Goal: Information Seeking & Learning: Learn about a topic

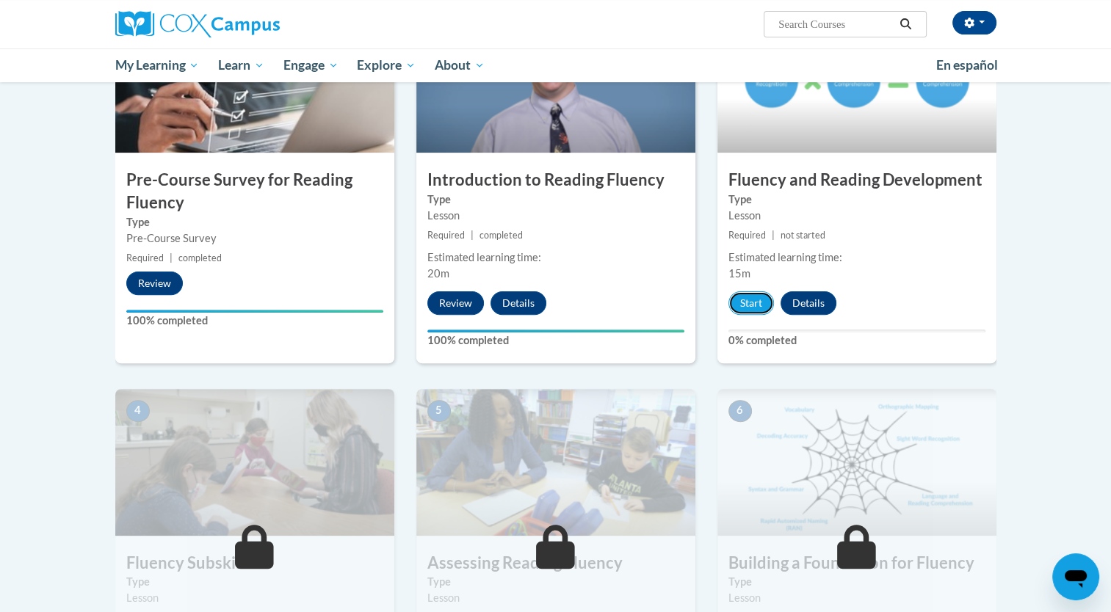
click at [756, 299] on button "Start" at bounding box center [751, 303] width 46 height 23
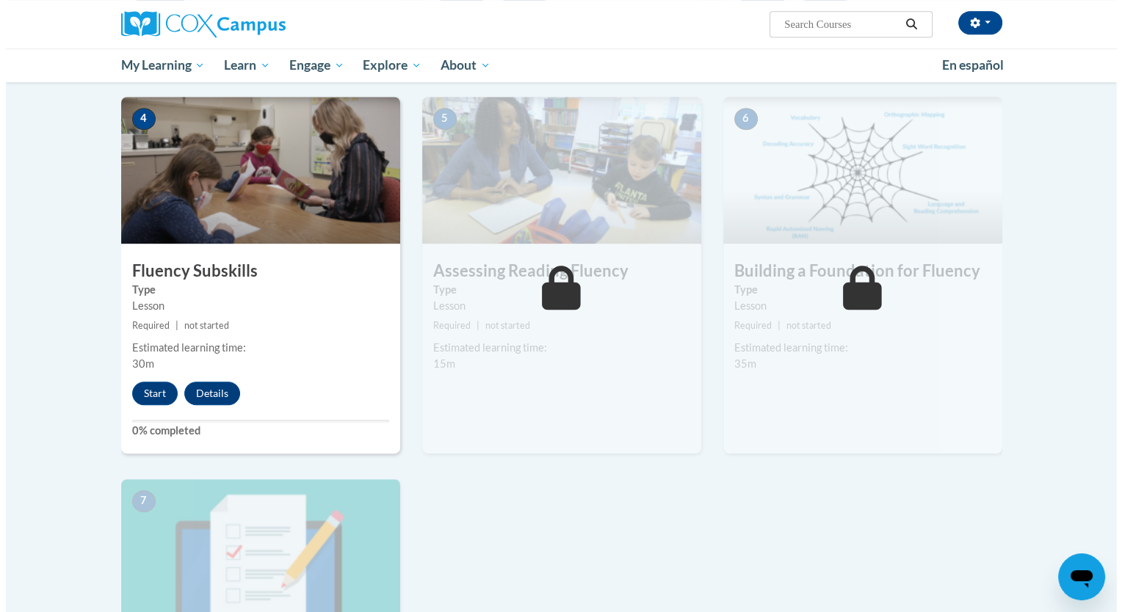
scroll to position [701, 0]
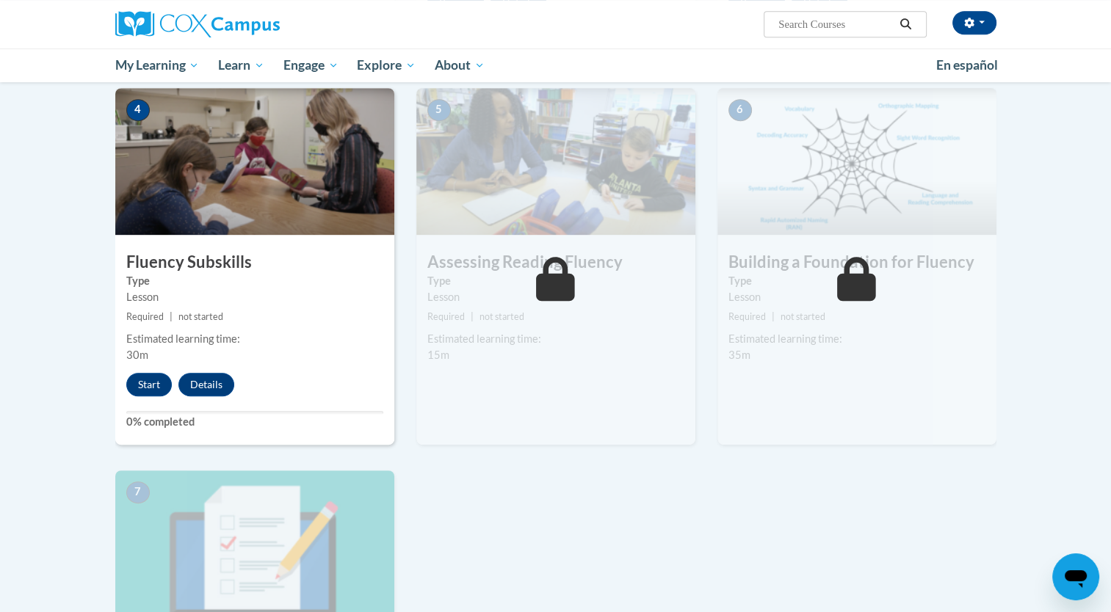
click at [138, 396] on div "4 Fluency Subskills Type Lesson Required | not started Estimated learning time:…" at bounding box center [254, 266] width 279 height 357
click at [142, 384] on button "Start" at bounding box center [149, 384] width 46 height 23
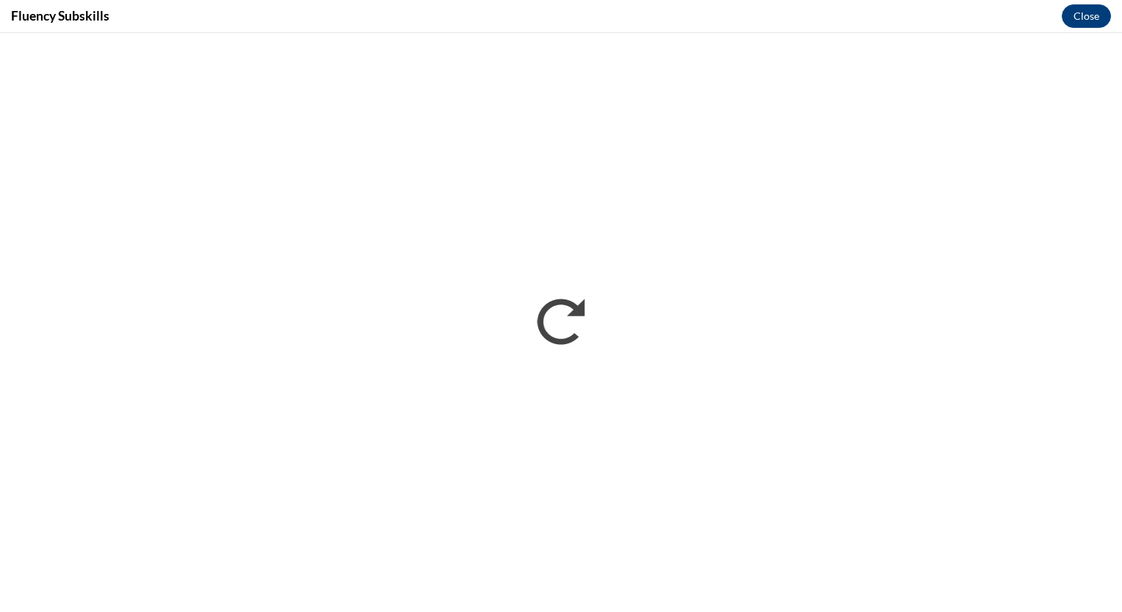
scroll to position [0, 0]
click at [709, 20] on div "Fluency Subskills Close" at bounding box center [561, 16] width 1122 height 33
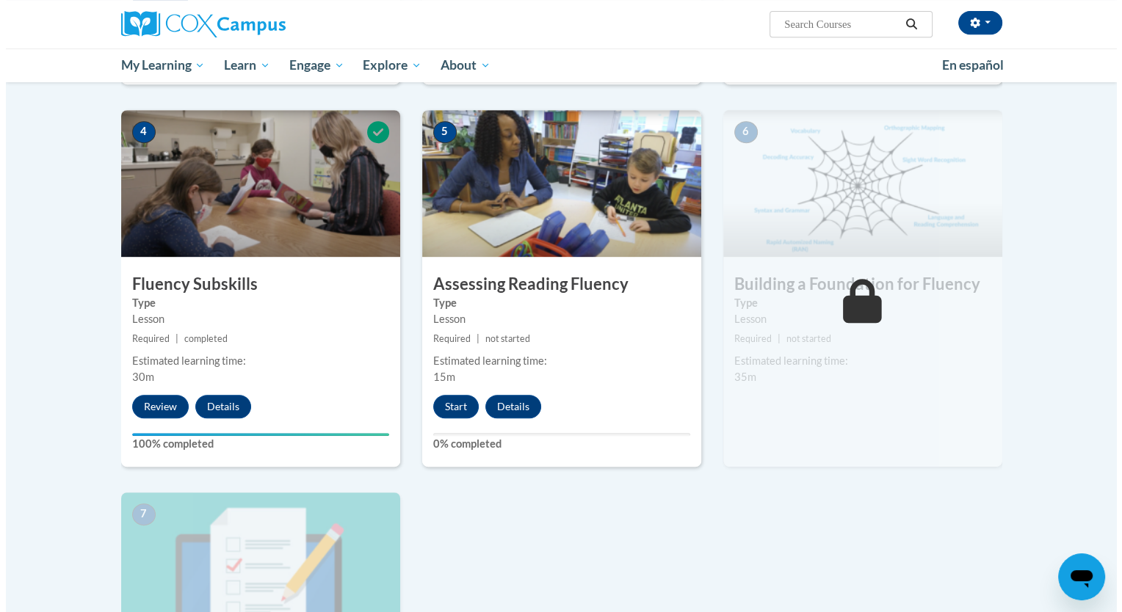
scroll to position [582, 0]
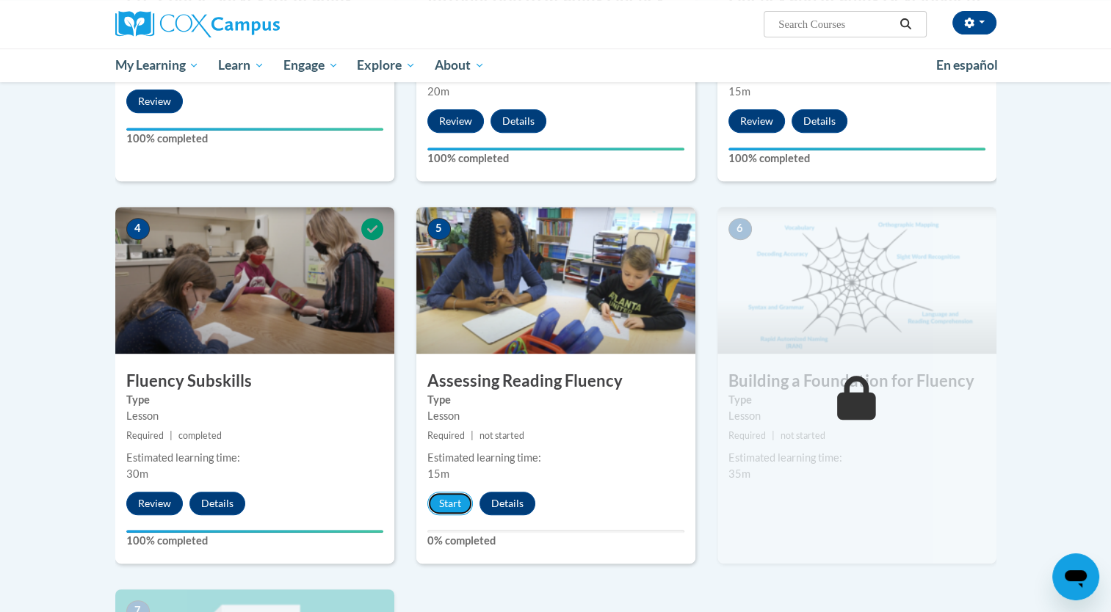
click at [450, 496] on button "Start" at bounding box center [450, 503] width 46 height 23
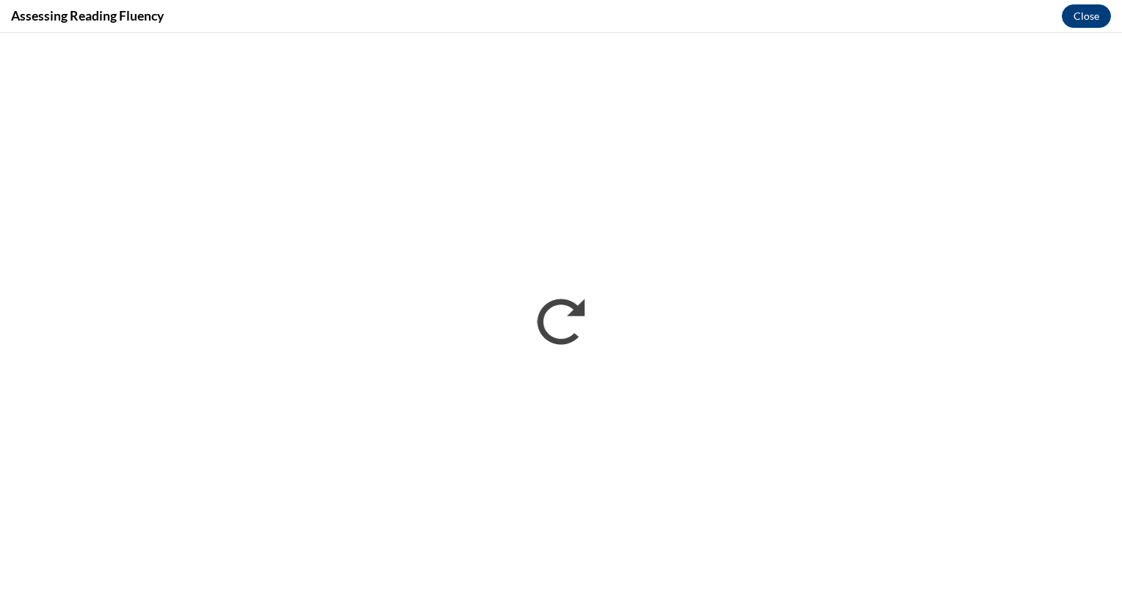
scroll to position [0, 0]
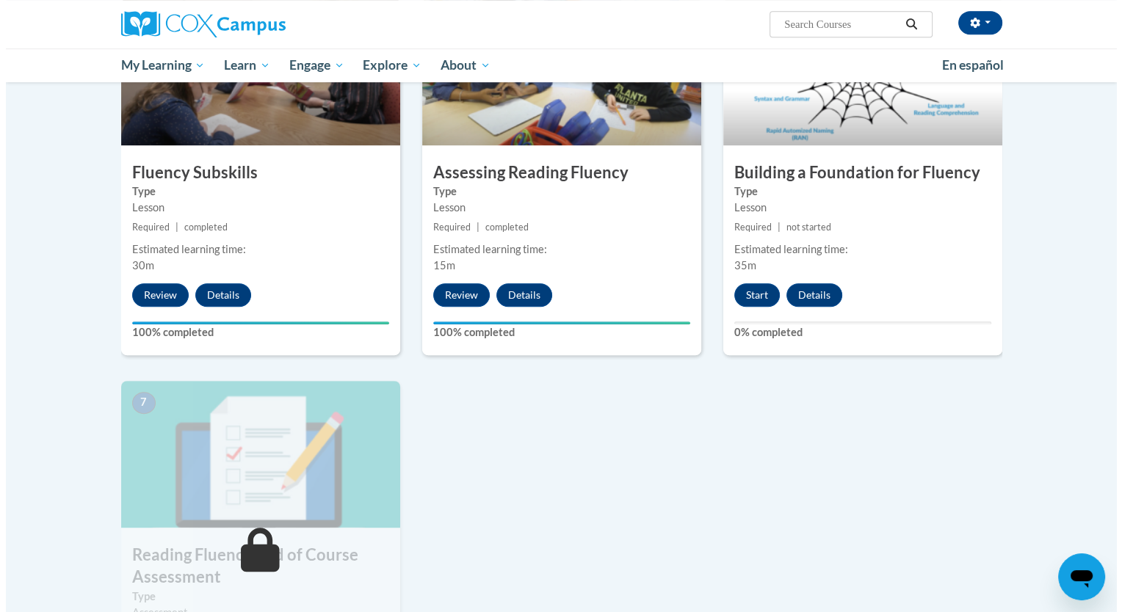
scroll to position [805, 0]
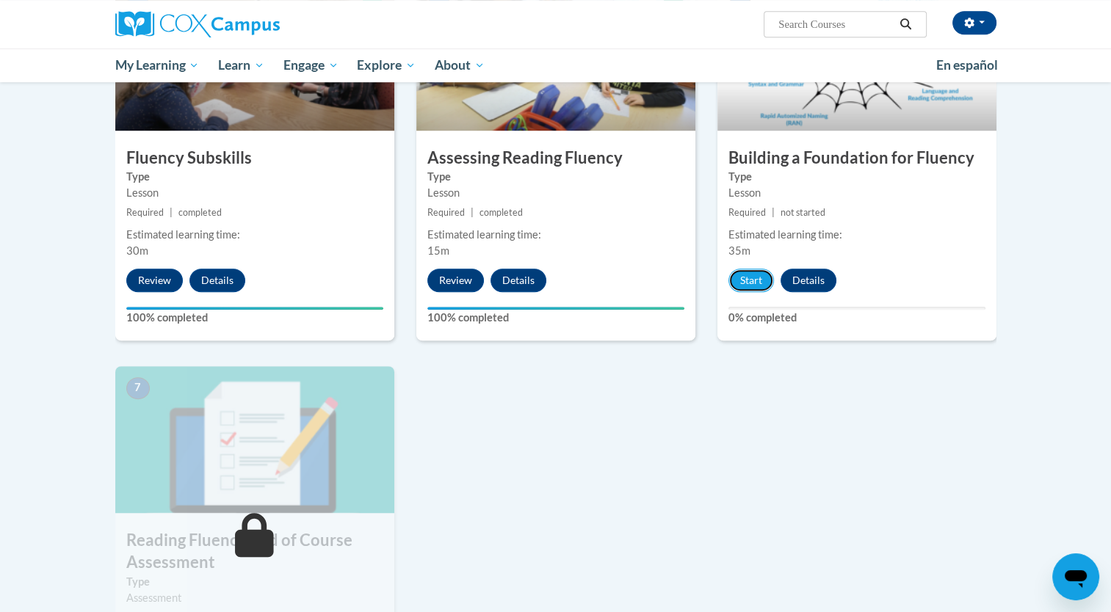
click at [740, 282] on button "Start" at bounding box center [751, 280] width 46 height 23
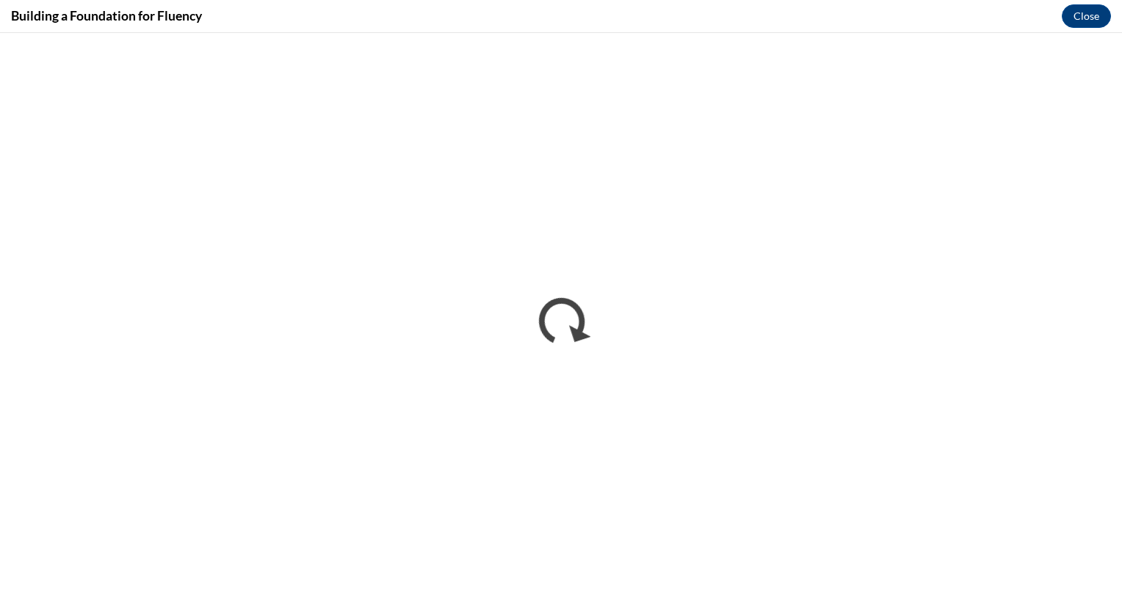
scroll to position [0, 0]
